Goal: Information Seeking & Learning: Check status

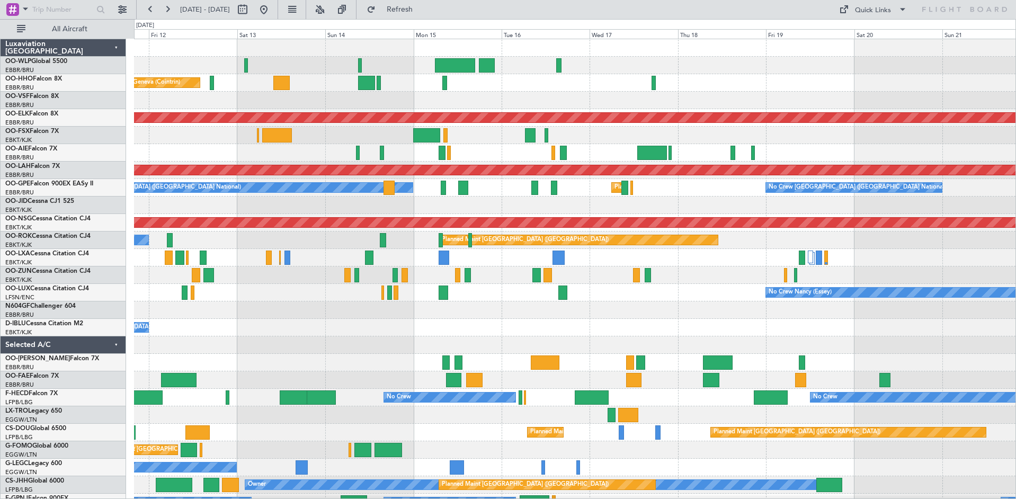
click at [0, 279] on html "[DATE] - [DATE] Refresh Quick Links All Aircraft Planned Maint Liege Planned Ma…" at bounding box center [508, 249] width 1016 height 499
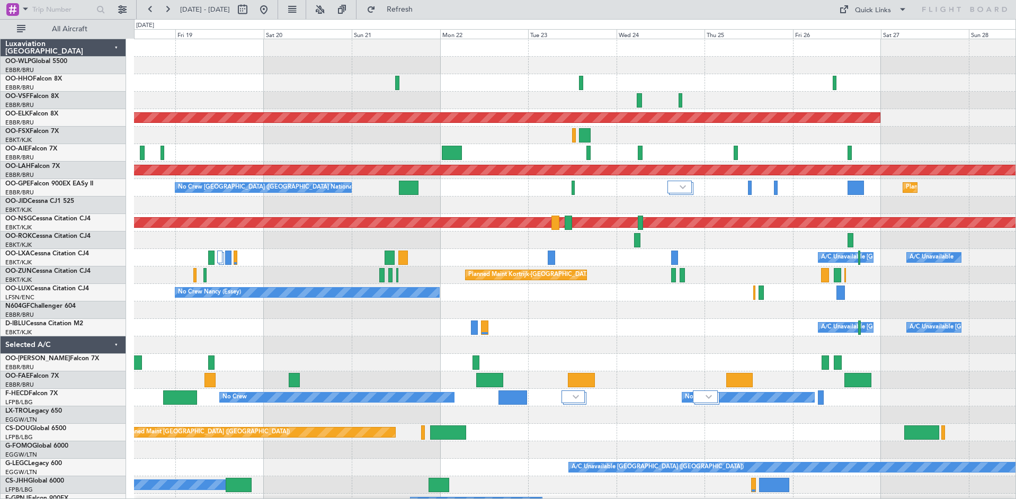
click at [456, 102] on div "Planned Maint Kortrijk-[GEOGRAPHIC_DATA] Planned [GEOGRAPHIC_DATA][PERSON_NAME]…" at bounding box center [575, 292] width 882 height 507
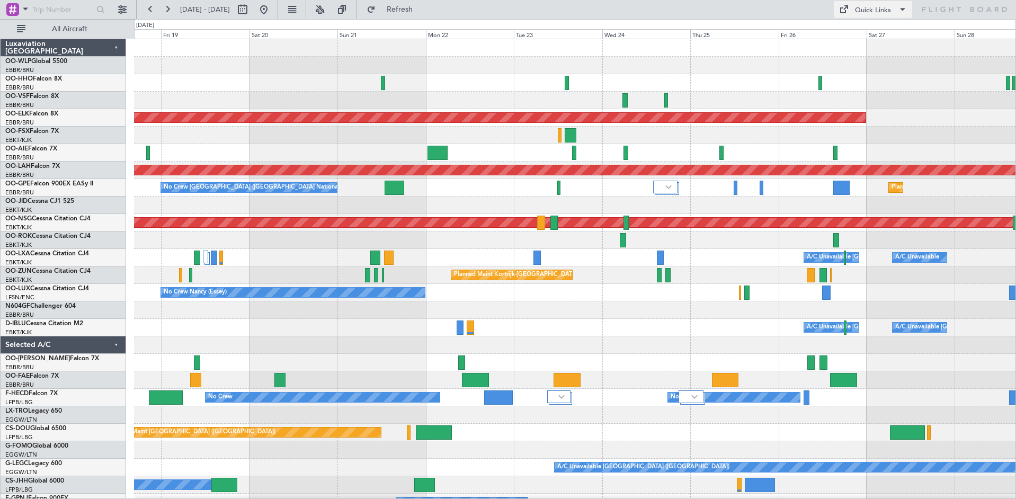
click at [855, 11] on button "Quick Links" at bounding box center [873, 9] width 78 height 17
click at [846, 26] on button "Trip Builder" at bounding box center [873, 34] width 79 height 25
click at [421, 7] on span "Refresh" at bounding box center [400, 9] width 45 height 7
click at [423, 16] on button "Refresh" at bounding box center [394, 9] width 64 height 17
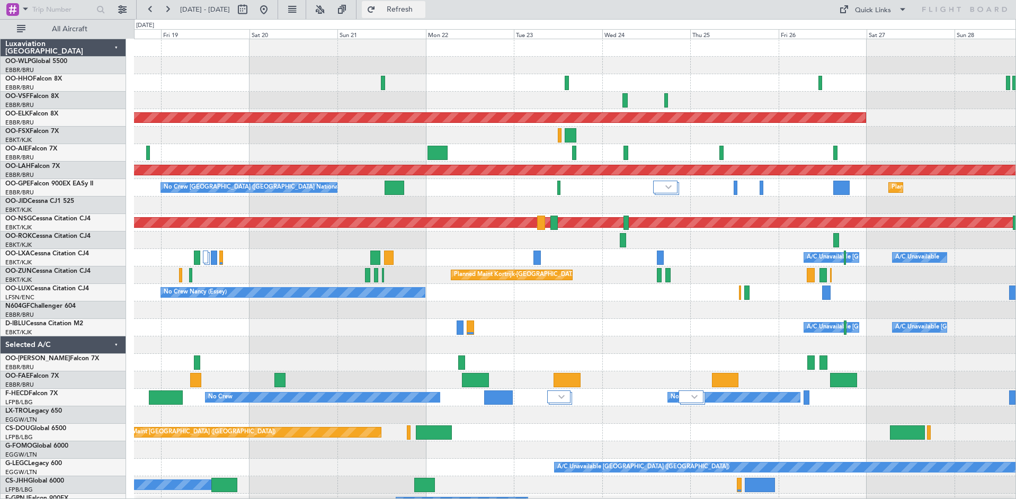
click at [422, 13] on span "Refresh" at bounding box center [400, 9] width 45 height 7
click at [272, 8] on button at bounding box center [263, 9] width 17 height 17
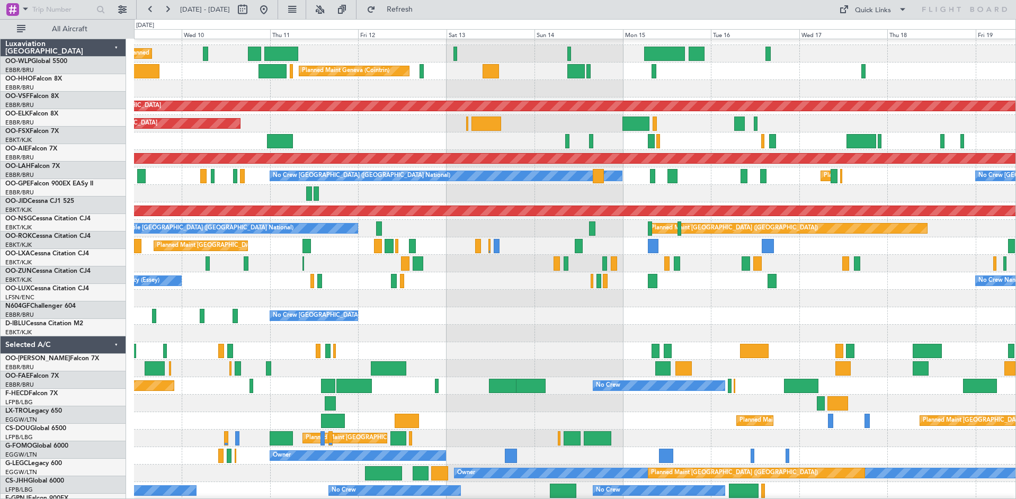
scroll to position [12, 0]
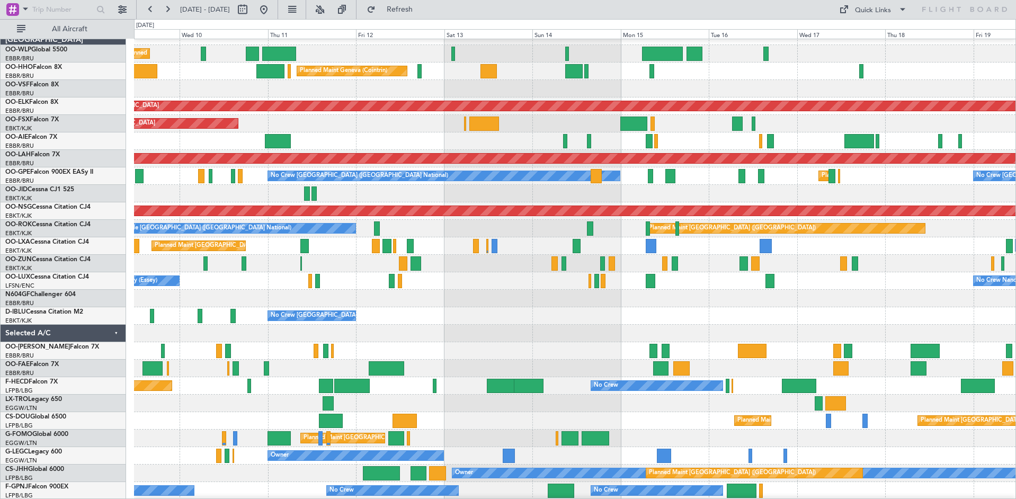
click at [435, 246] on div "Planned Maint [GEOGRAPHIC_DATA] ([GEOGRAPHIC_DATA] National)" at bounding box center [575, 245] width 882 height 17
